Goal: Information Seeking & Learning: Learn about a topic

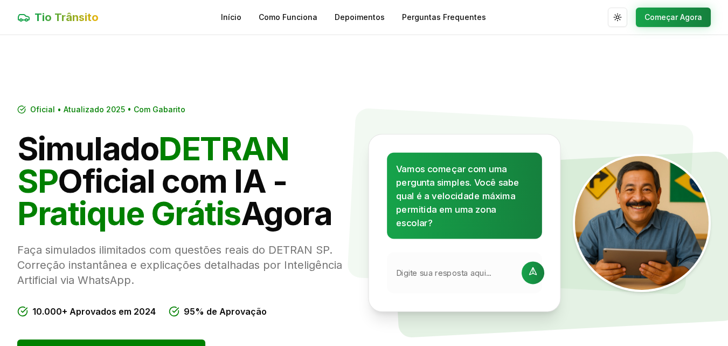
click at [481, 266] on div at bounding box center [464, 272] width 155 height 41
click at [481, 274] on input "text" at bounding box center [455, 272] width 119 height 11
type input "5"
click at [527, 272] on icon at bounding box center [533, 272] width 13 height 13
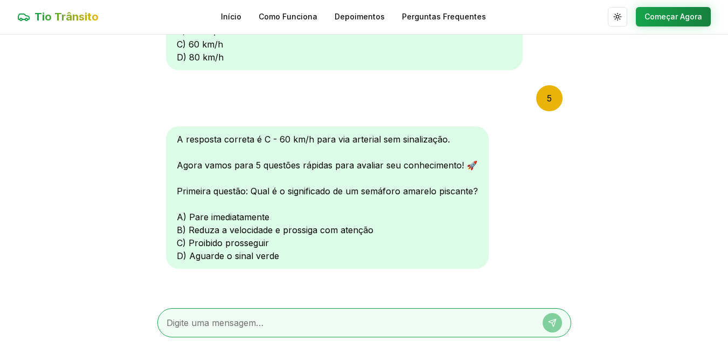
scroll to position [151, 0]
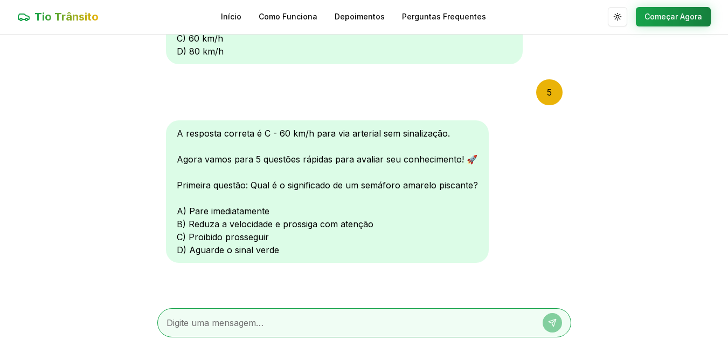
click at [325, 317] on textarea at bounding box center [349, 322] width 365 height 13
type textarea "B"
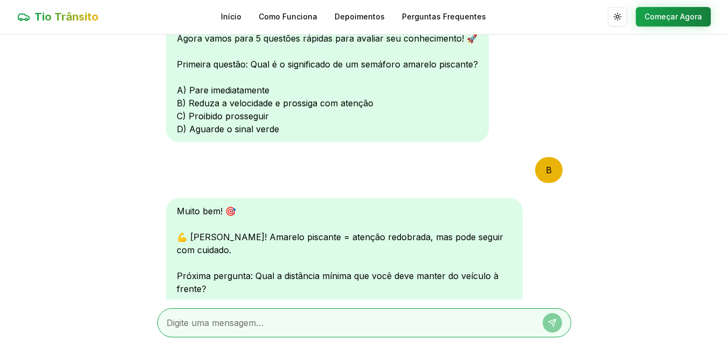
scroll to position [432, 0]
